Goal: Contribute content: Contribute content

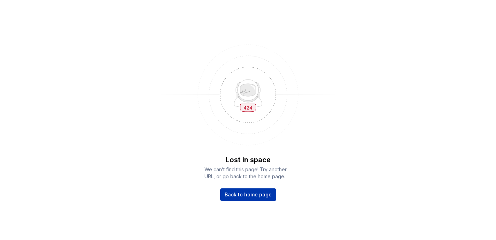
click at [256, 192] on span "Back to home page" at bounding box center [248, 194] width 47 height 7
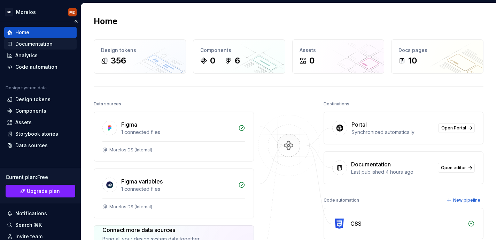
click at [43, 48] on div "Documentation" at bounding box center [40, 43] width 73 height 11
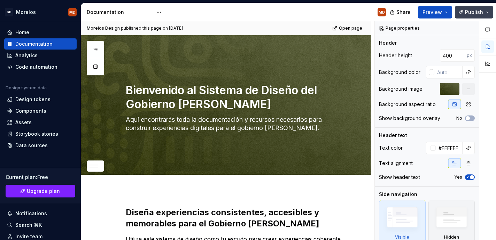
click at [489, 13] on button "Publish" at bounding box center [474, 12] width 38 height 13
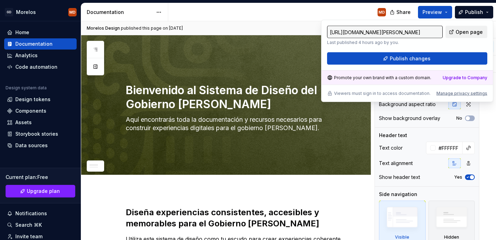
click at [460, 32] on span "Open page" at bounding box center [469, 32] width 27 height 7
type textarea "*"
